Goal: Navigation & Orientation: Find specific page/section

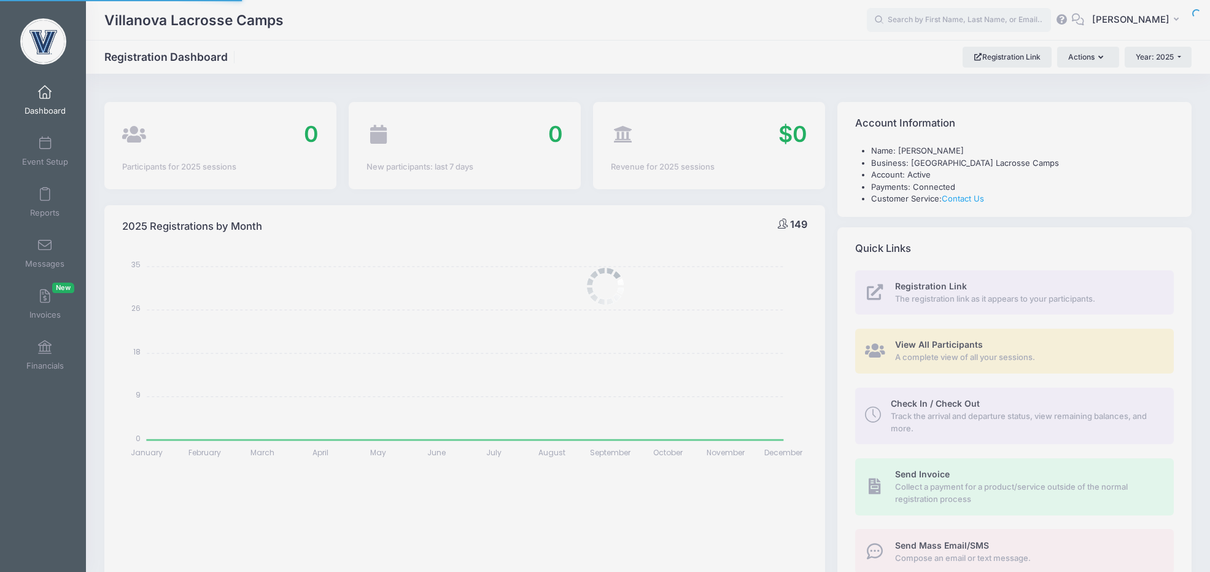
select select
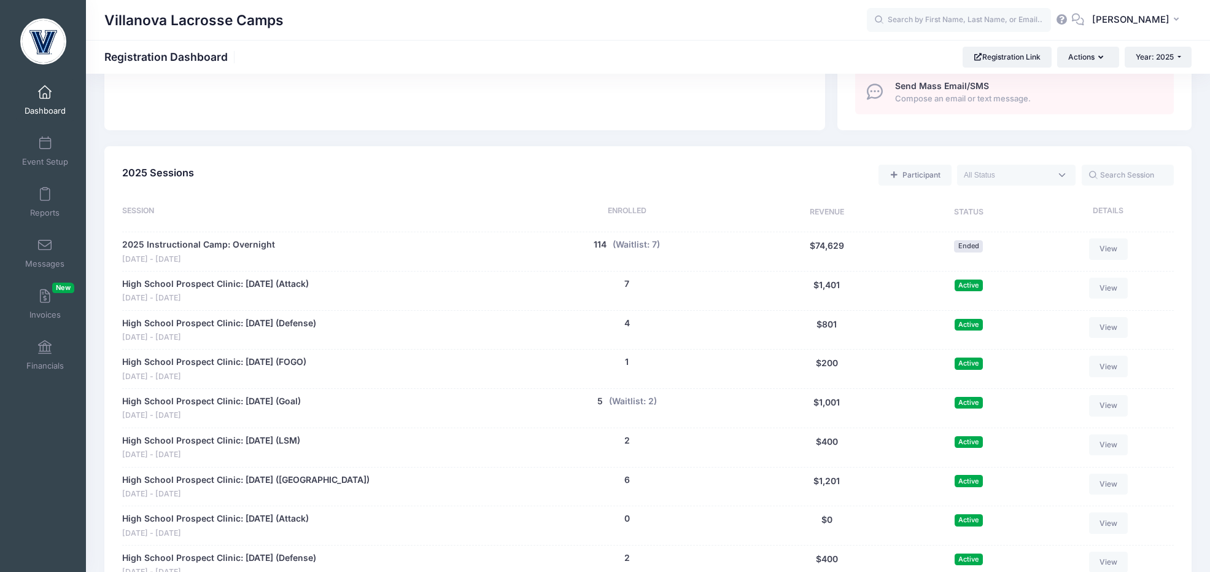
scroll to position [392, 0]
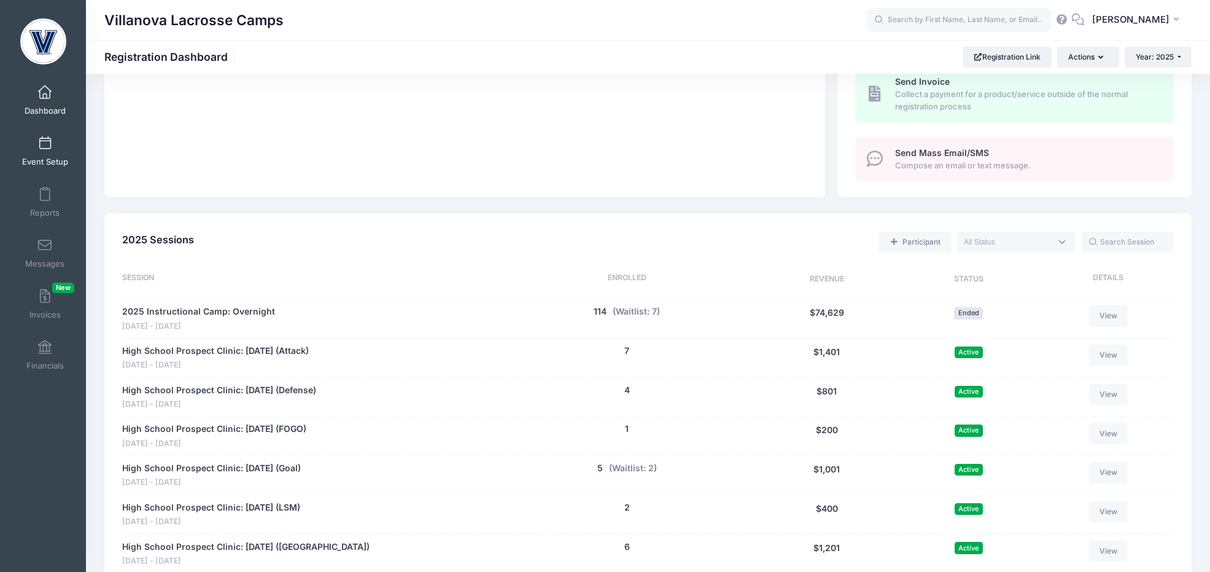
click at [42, 155] on link "Event Setup" at bounding box center [45, 151] width 58 height 43
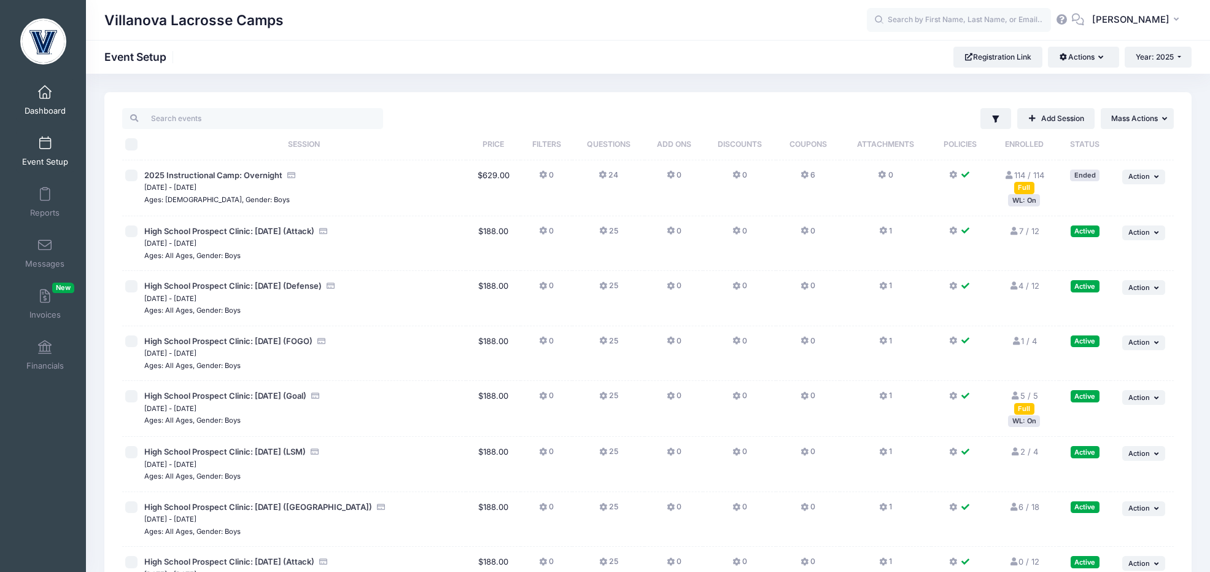
click at [41, 103] on link "Dashboard" at bounding box center [45, 100] width 58 height 43
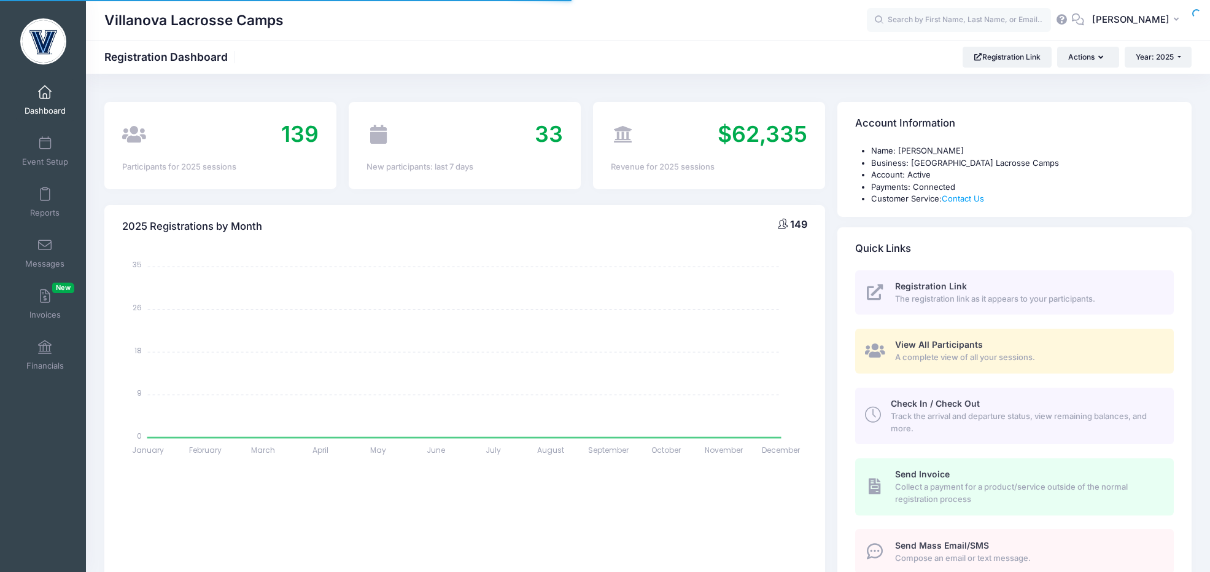
select select
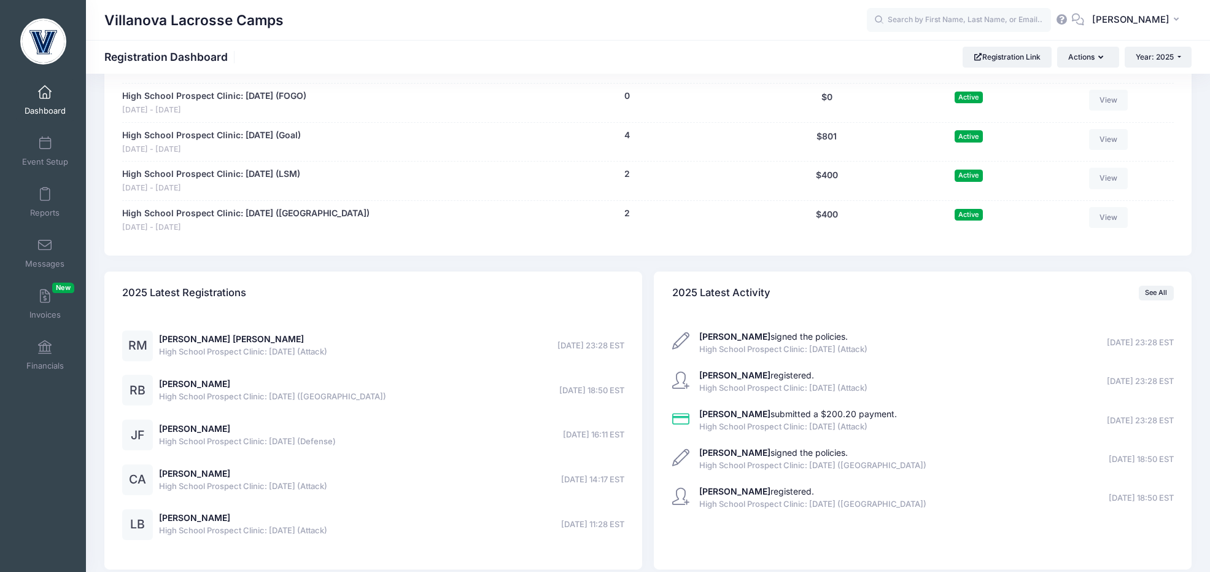
scroll to position [962, 0]
